Goal: Task Accomplishment & Management: Use online tool/utility

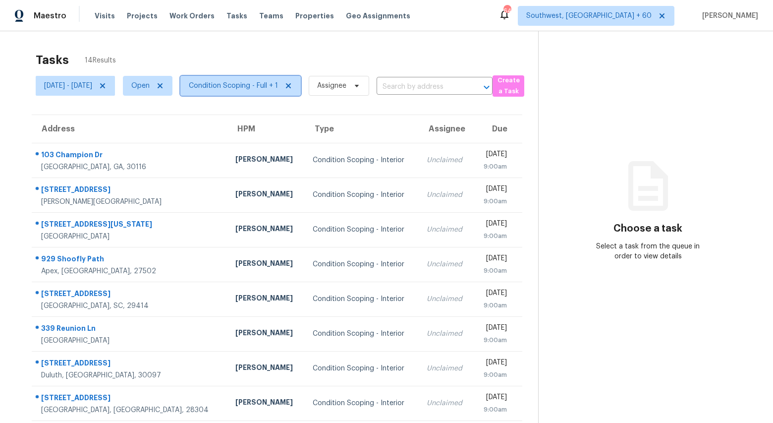
click at [252, 86] on span "Condition Scoping - Full + 1" at bounding box center [233, 86] width 89 height 10
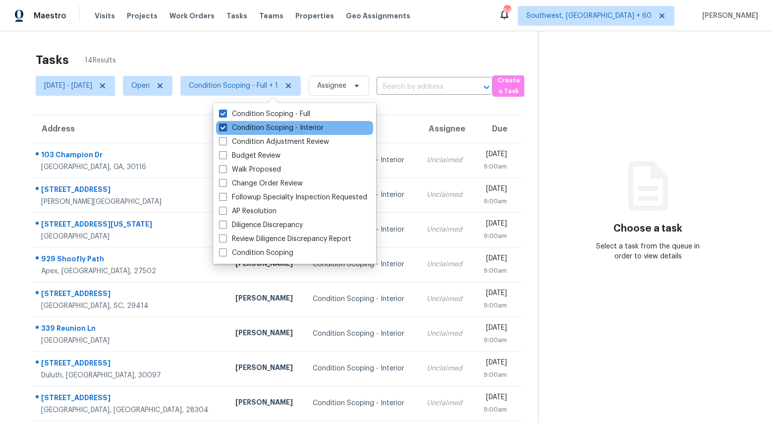
click at [255, 124] on label "Condition Scoping - Interior" at bounding box center [271, 128] width 105 height 10
click at [225, 124] on input "Condition Scoping - Interior" at bounding box center [222, 126] width 6 height 6
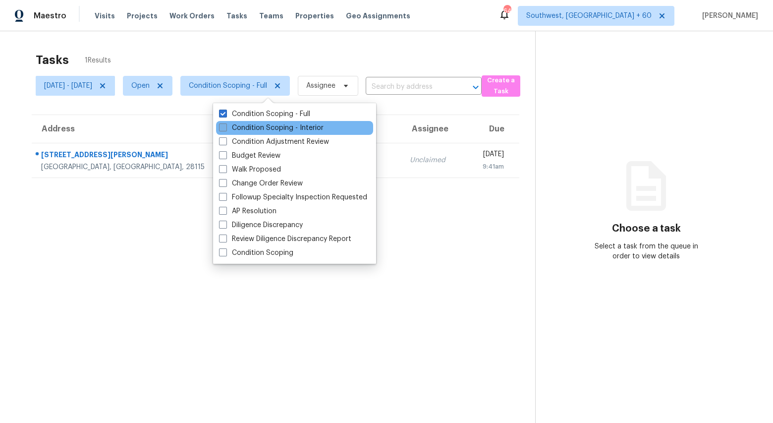
click at [255, 124] on label "Condition Scoping - Interior" at bounding box center [271, 128] width 105 height 10
click at [225, 124] on input "Condition Scoping - Interior" at bounding box center [222, 126] width 6 height 6
checkbox input "true"
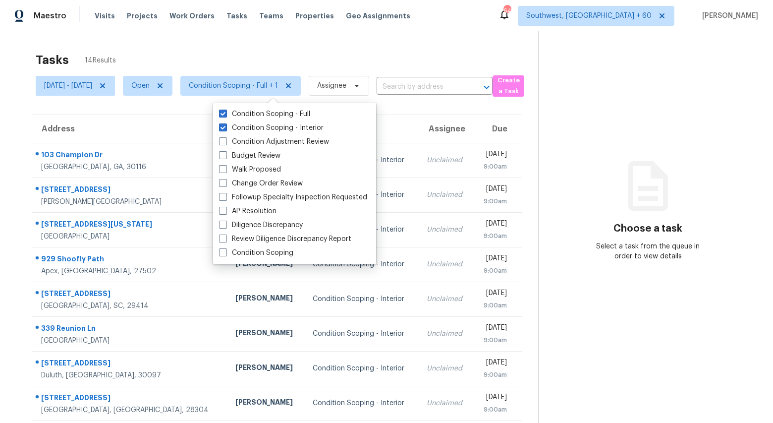
click at [228, 59] on div "Tasks 14 Results" at bounding box center [287, 60] width 502 height 26
